Goal: Task Accomplishment & Management: Complete application form

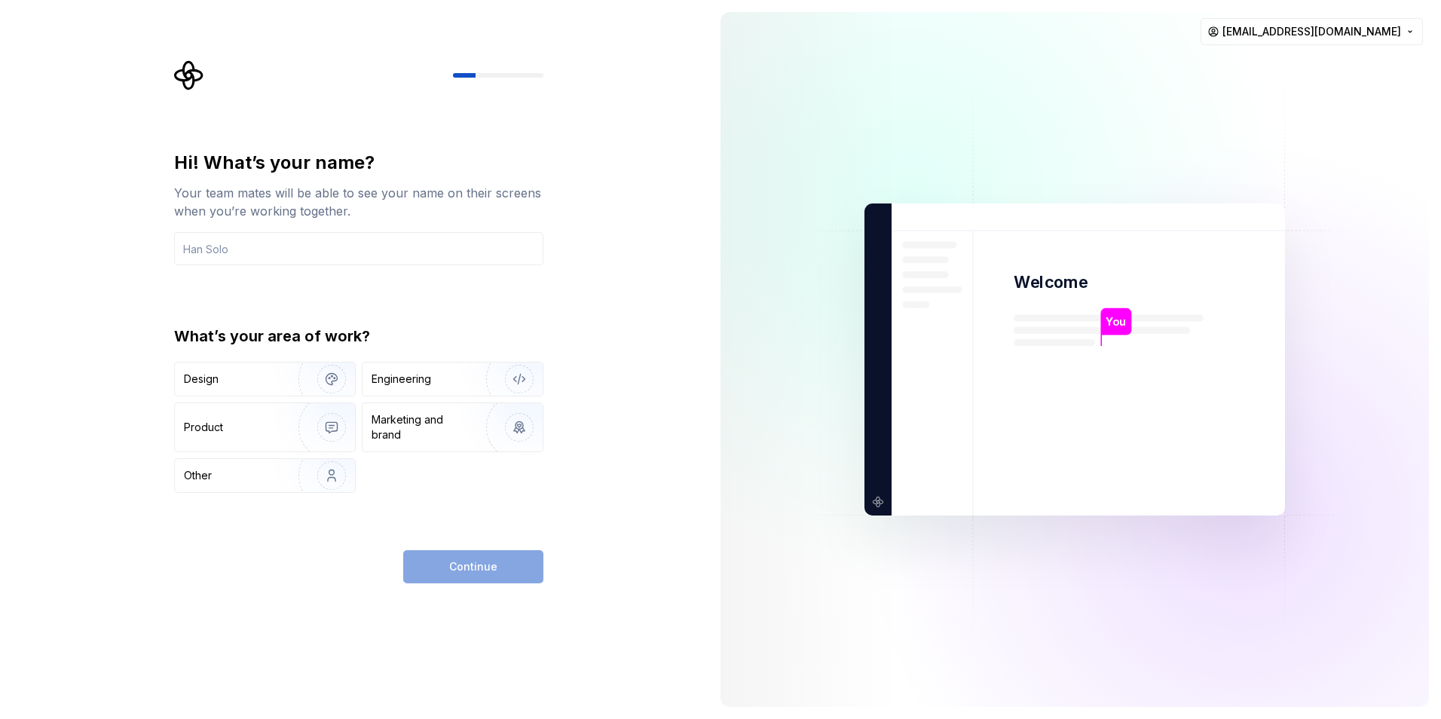
click at [183, 80] on icon "Supernova Logo" at bounding box center [188, 75] width 29 height 29
click at [497, 574] on div "Continue" at bounding box center [473, 566] width 140 height 33
click at [327, 245] on input "text" at bounding box center [358, 248] width 369 height 33
click at [1378, 28] on html "Hi! What’s your name? Your team mates will be able to see your name on their sc…" at bounding box center [720, 359] width 1441 height 719
click at [1304, 72] on div "Sign out" at bounding box center [1327, 64] width 173 height 24
